Goal: Share content

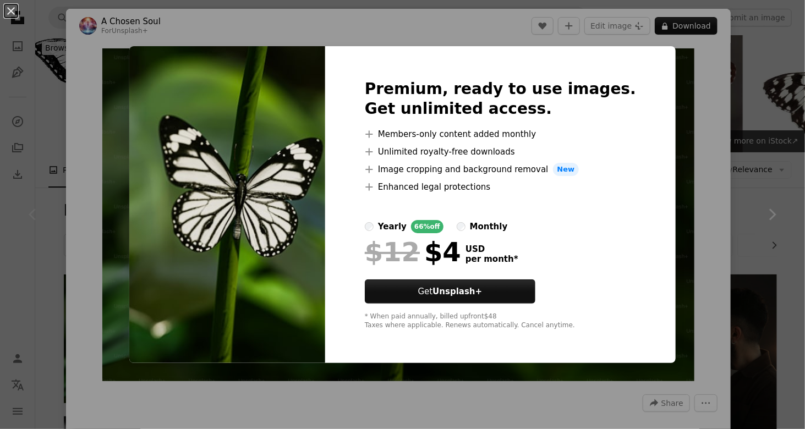
click at [682, 175] on div "An X shape Premium, ready to use images. Get unlimited access. A plus sign Memb…" at bounding box center [402, 214] width 805 height 429
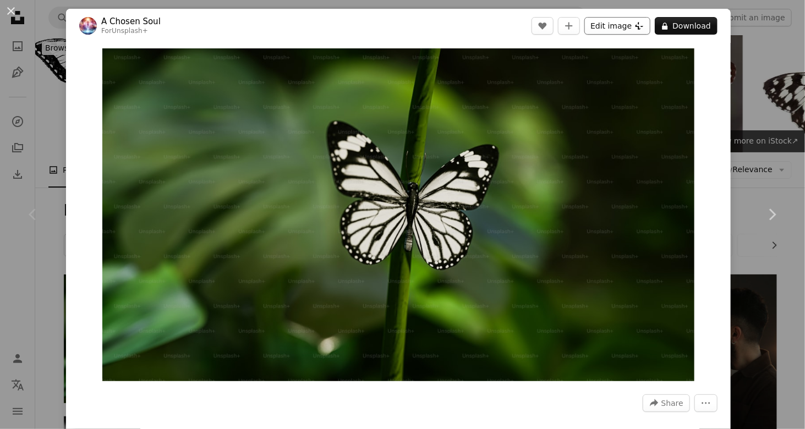
click at [602, 24] on button "Edit image Plus sign for Unsplash+" at bounding box center [618, 26] width 66 height 18
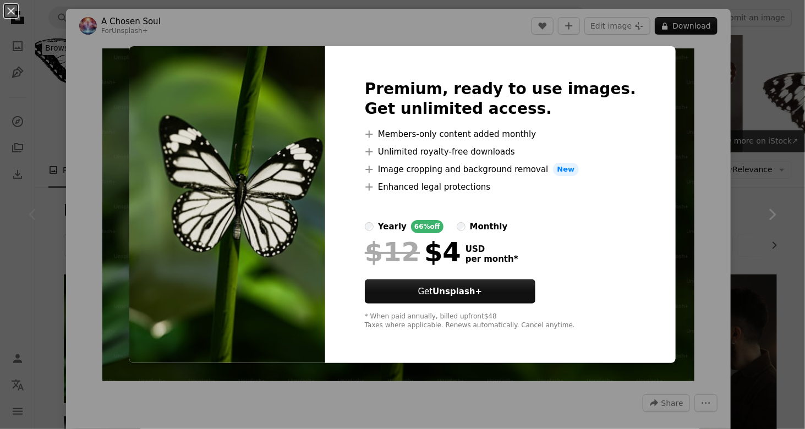
click at [290, 232] on img at bounding box center [227, 204] width 196 height 317
click at [662, 157] on div "An X shape Premium, ready to use images. Get unlimited access. A plus sign Memb…" at bounding box center [402, 214] width 805 height 429
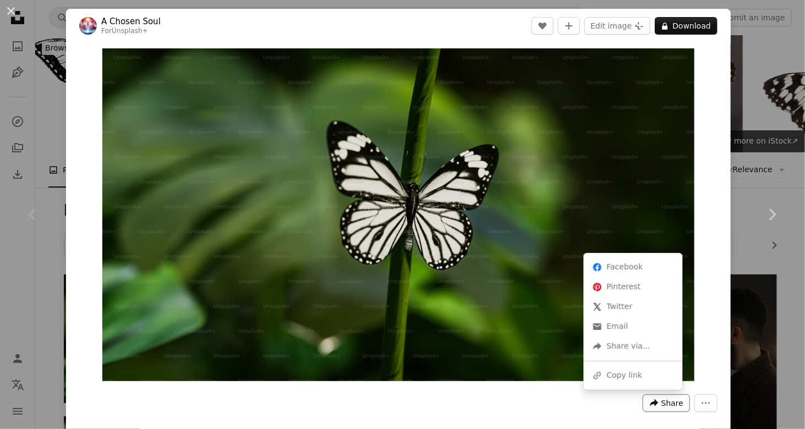
click at [648, 397] on button "A forward-right arrow Share" at bounding box center [666, 404] width 47 height 18
click at [616, 374] on div "A URL sharing icon (chains) Copy link" at bounding box center [634, 376] width 90 height 20
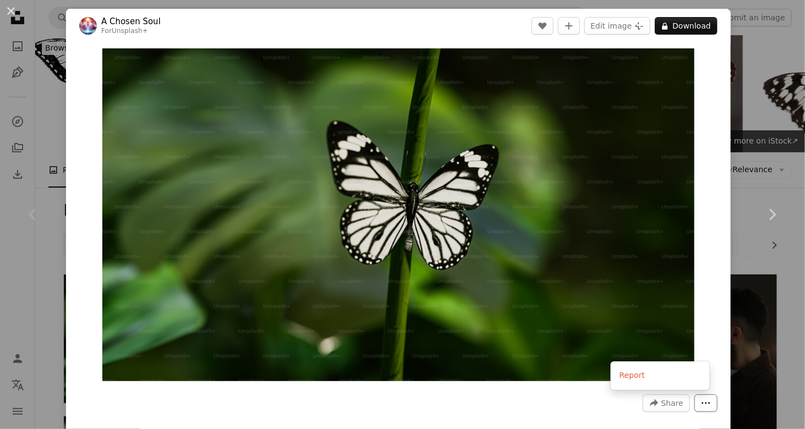
click at [701, 407] on icon "More Actions" at bounding box center [706, 404] width 10 height 10
